Goal: Information Seeking & Learning: Learn about a topic

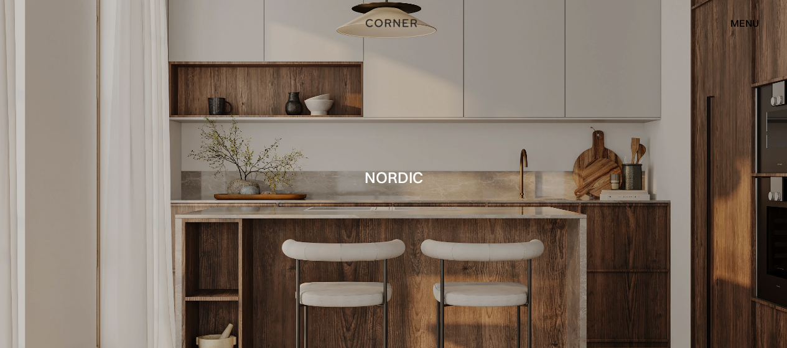
click at [747, 24] on div "menu" at bounding box center [744, 23] width 29 height 10
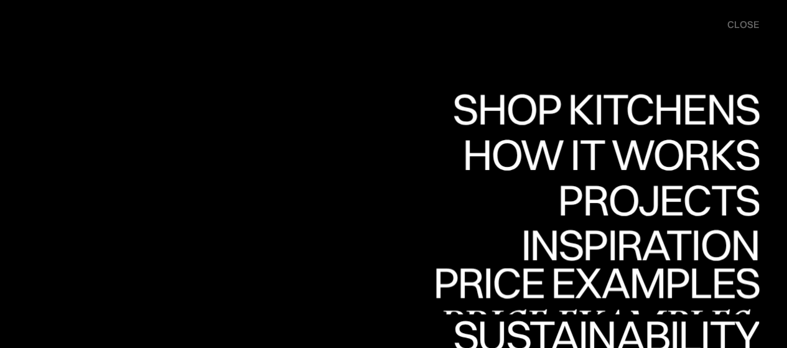
click at [678, 285] on link "Price examples Price examples" at bounding box center [596, 290] width 326 height 45
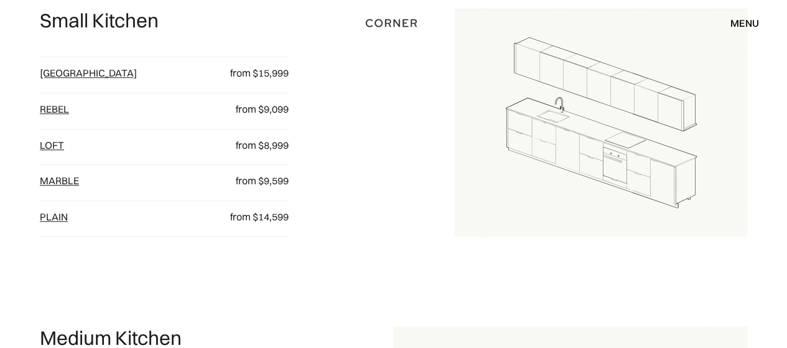
scroll to position [582, 0]
drag, startPoint x: 0, startPoint y: 0, endPoint x: 445, endPoint y: 124, distance: 461.8
click at [445, 124] on div "Small Kitchen Berlin from $15,999 Rebel from $9,099 loft from $8,999 Marble fro…" at bounding box center [247, 122] width 415 height 228
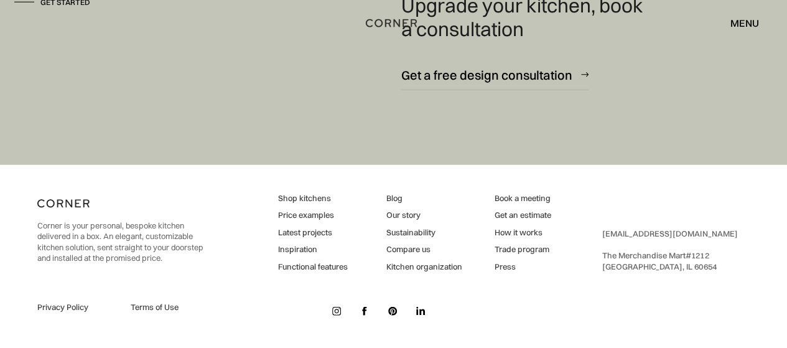
scroll to position [1637, 0]
click at [334, 312] on img at bounding box center [336, 310] width 9 height 9
click at [332, 310] on img at bounding box center [336, 311] width 9 height 9
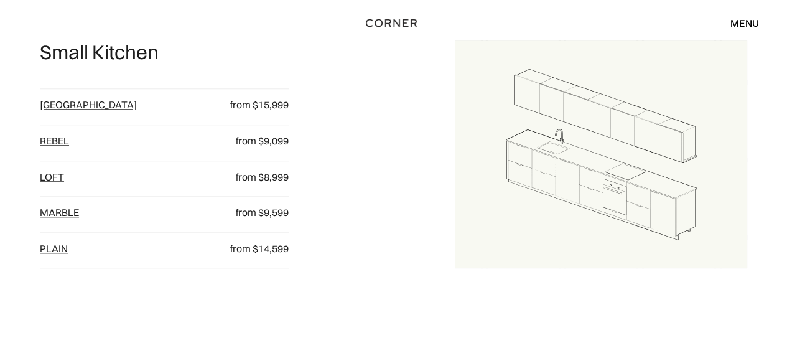
scroll to position [543, 0]
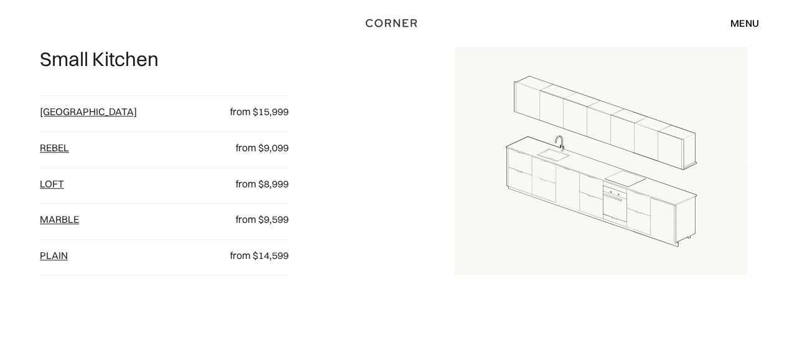
click at [54, 183] on link "loft" at bounding box center [52, 183] width 24 height 12
click at [49, 223] on link "Marble" at bounding box center [59, 219] width 39 height 12
click at [63, 257] on link "plain" at bounding box center [54, 255] width 28 height 12
click at [58, 147] on link "Rebel" at bounding box center [54, 147] width 29 height 12
click at [52, 110] on link "Berlin" at bounding box center [88, 111] width 97 height 12
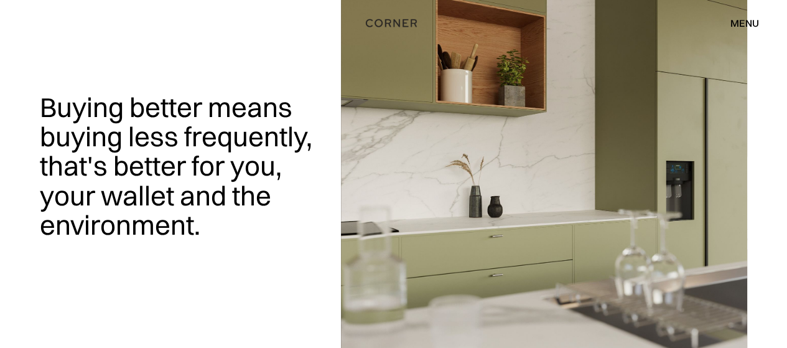
click at [746, 23] on div "menu" at bounding box center [744, 23] width 29 height 10
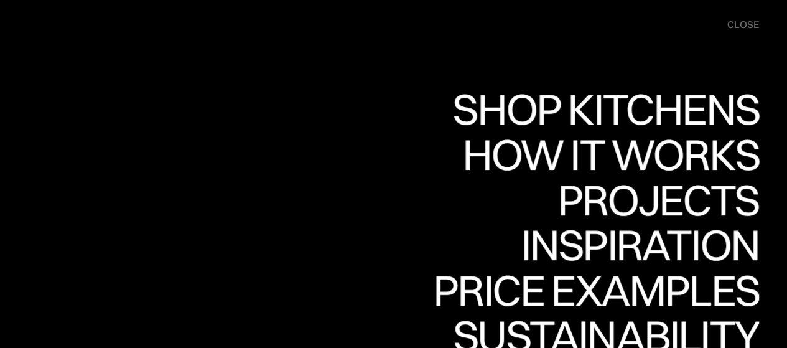
scroll to position [92, 0]
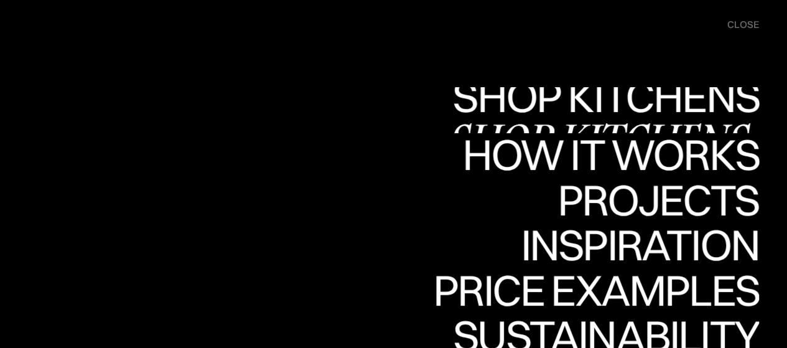
click at [534, 110] on link "Shop Kitchens Shop Kitchens" at bounding box center [602, 109] width 313 height 45
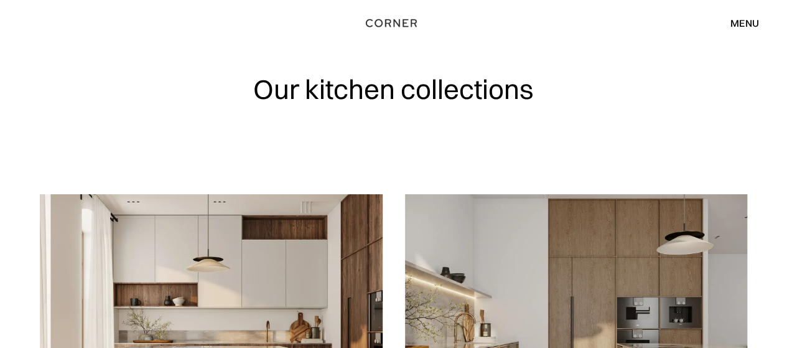
drag, startPoint x: 0, startPoint y: 0, endPoint x: 414, endPoint y: 160, distance: 444.2
click at [414, 160] on div "Our kitchen collections" at bounding box center [393, 97] width 707 height 194
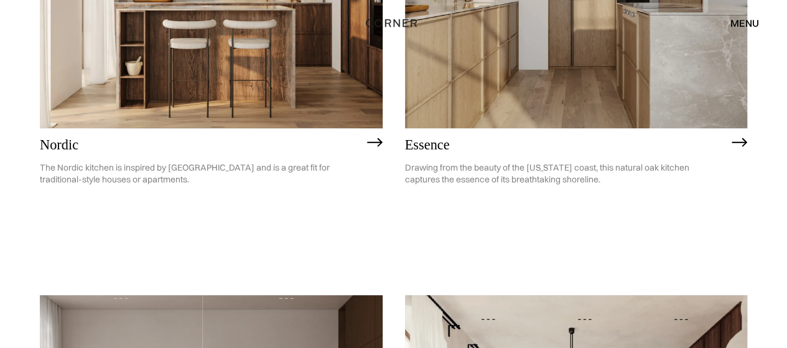
scroll to position [254, 0]
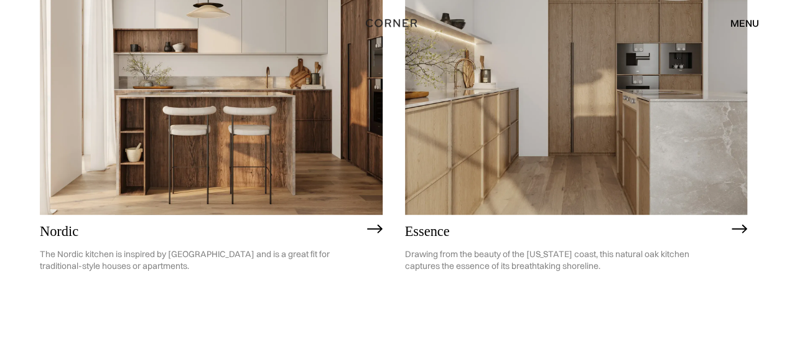
click at [532, 135] on img at bounding box center [576, 77] width 343 height 274
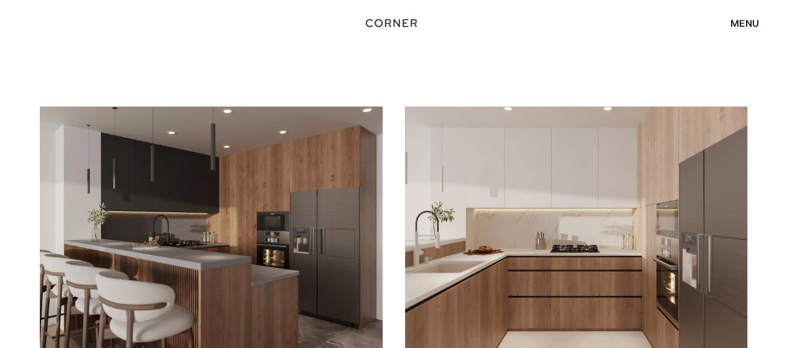
scroll to position [2747, 0]
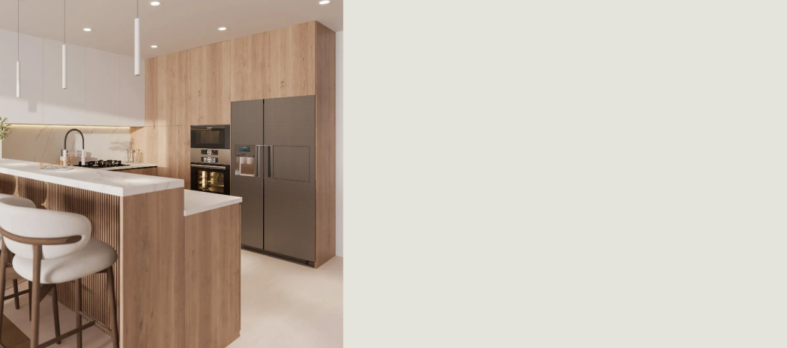
scroll to position [1261, 0]
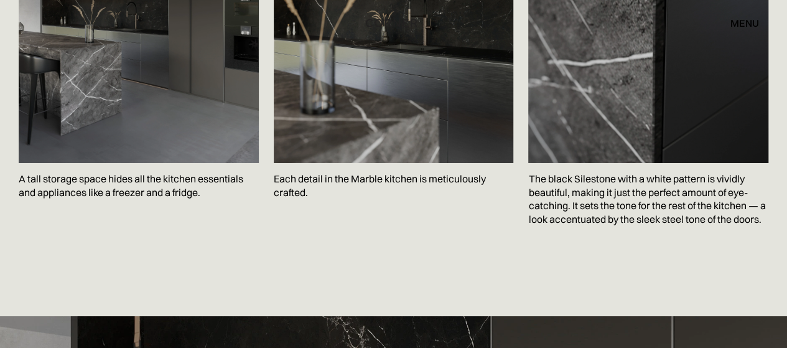
scroll to position [2181, 0]
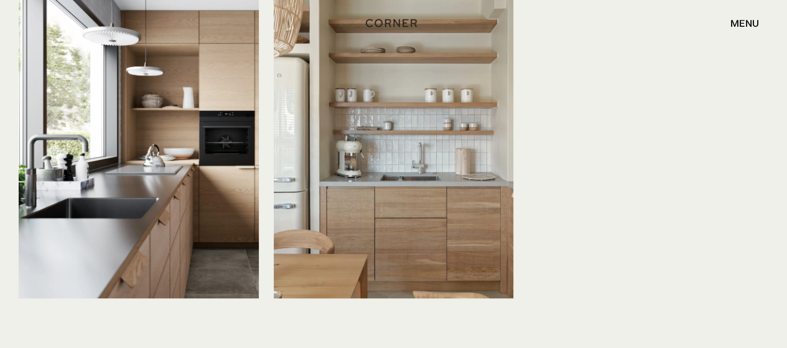
scroll to position [2967, 0]
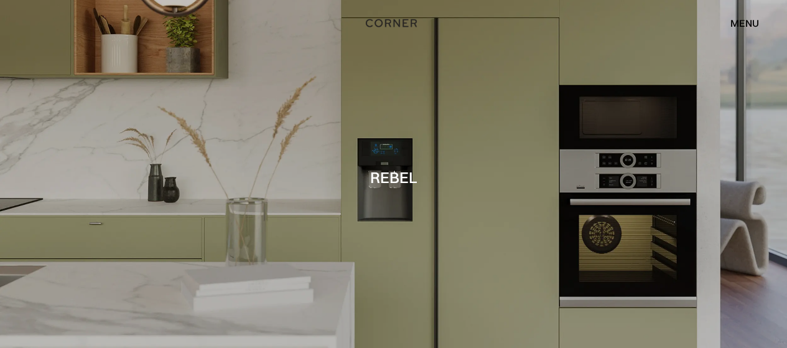
scroll to position [3, 0]
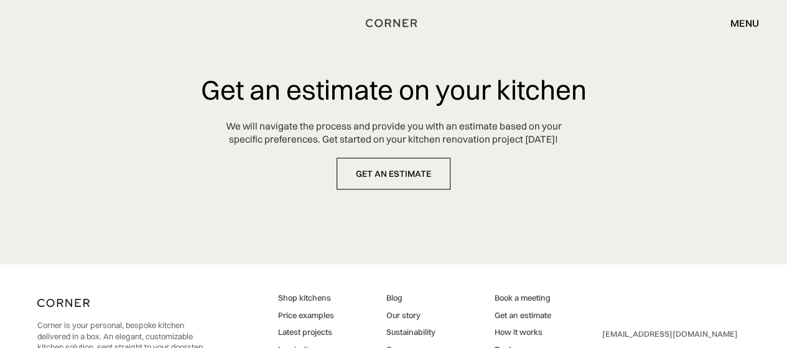
scroll to position [5940, 0]
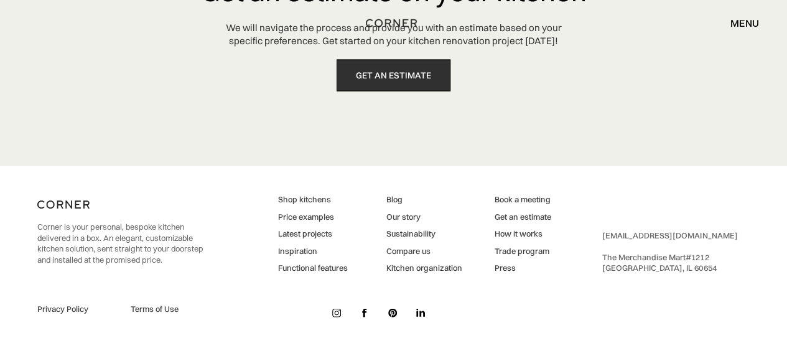
click at [391, 69] on link "get an estimate" at bounding box center [393, 76] width 114 height 32
